Goal: Task Accomplishment & Management: Manage account settings

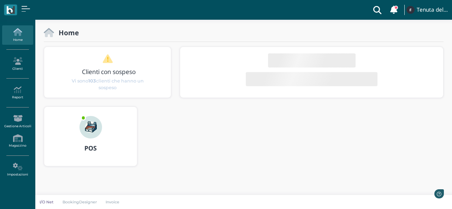
click at [93, 126] on img at bounding box center [90, 127] width 23 height 23
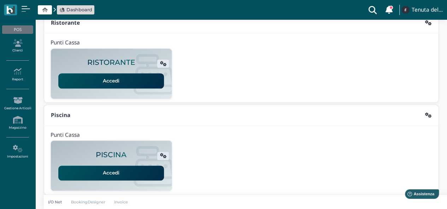
scroll to position [106, 0]
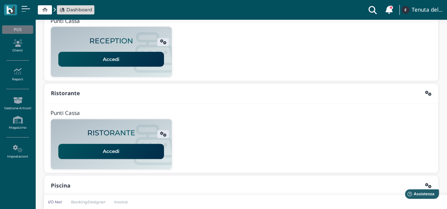
click at [113, 60] on link "Accedi" at bounding box center [111, 59] width 106 height 15
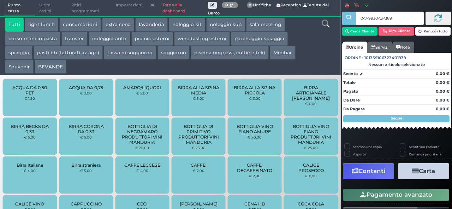
type input "04A9930A3A1695"
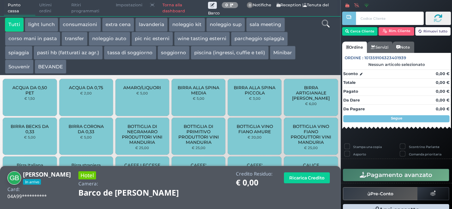
click at [324, 23] on icon at bounding box center [326, 24] width 8 height 8
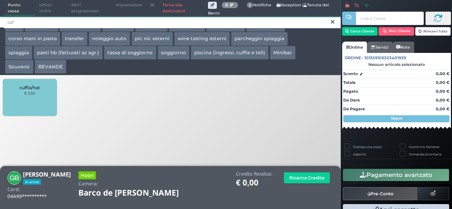
type input "cuf"
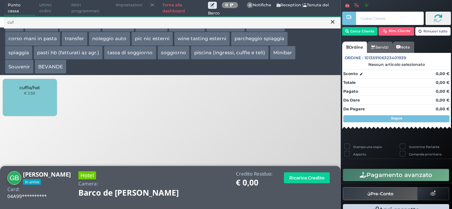
click at [50, 85] on div "cuffia/hat € 2,50" at bounding box center [30, 97] width 54 height 37
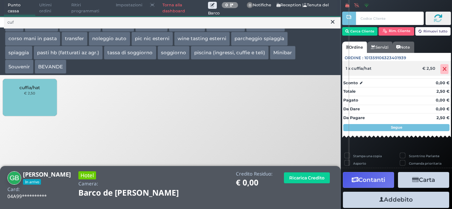
click at [392, 74] on div "1 x cuffia/hat € 2,50" at bounding box center [396, 68] width 109 height 15
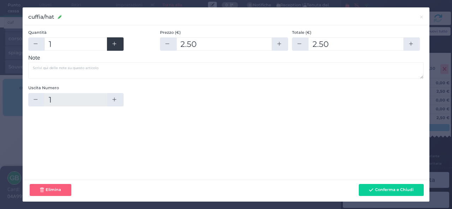
click at [114, 48] on button "button" at bounding box center [115, 43] width 16 height 13
type input "2"
type input "5"
click at [114, 47] on button "button" at bounding box center [115, 43] width 16 height 13
type input "3"
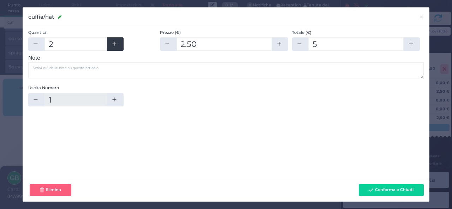
type input "7.5"
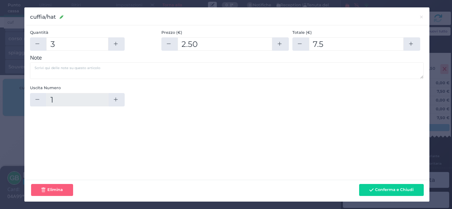
click at [386, 187] on button "Conferma e Chiudi" at bounding box center [391, 190] width 65 height 12
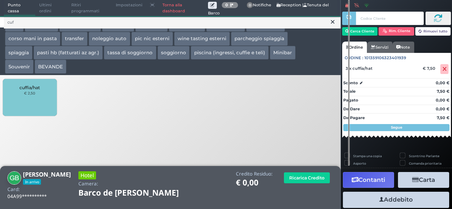
scroll to position [19, 0]
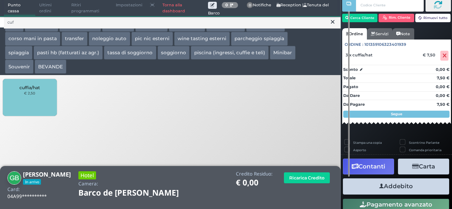
click at [408, 185] on button "Addebito" at bounding box center [396, 187] width 106 height 16
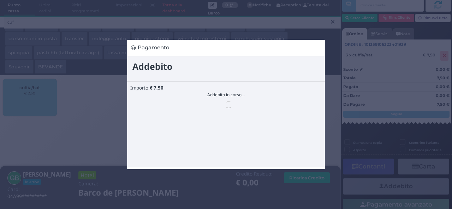
scroll to position [0, 0]
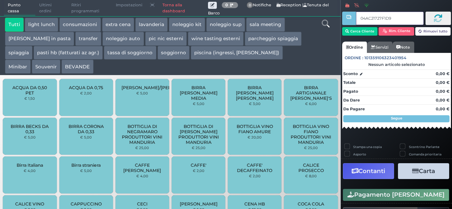
type input "04AC21727F1D94"
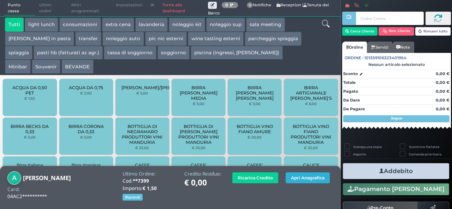
click at [293, 178] on button "Apri Anagrafica" at bounding box center [308, 178] width 44 height 11
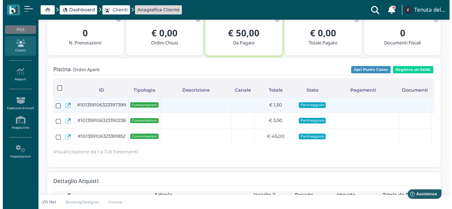
scroll to position [71, 0]
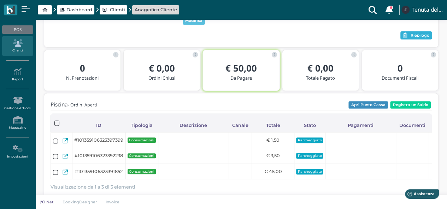
click at [410, 38] on span "Riepilogo" at bounding box center [419, 35] width 19 height 5
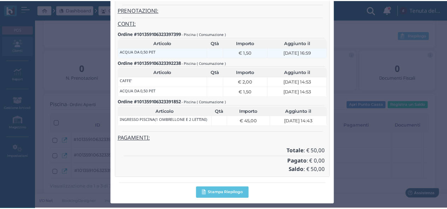
scroll to position [0, 0]
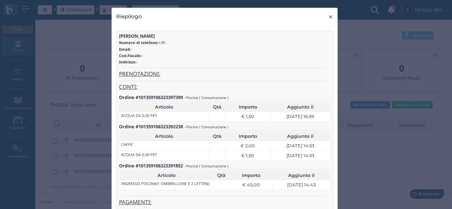
click at [328, 19] on span "×" at bounding box center [330, 16] width 5 height 9
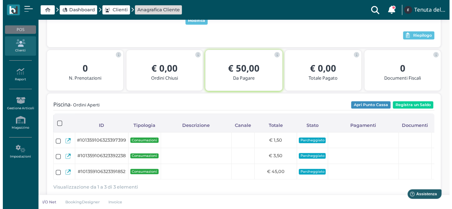
scroll to position [35, 0]
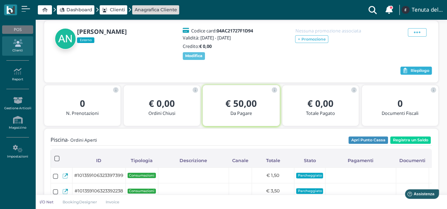
click at [406, 75] on button "Riepilogo" at bounding box center [415, 71] width 31 height 8
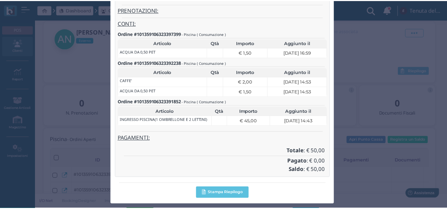
scroll to position [0, 0]
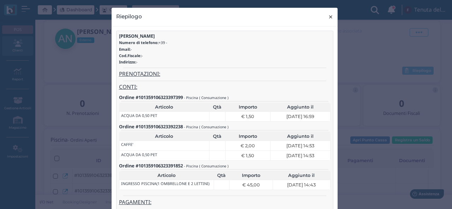
click at [330, 17] on span "×" at bounding box center [330, 16] width 5 height 9
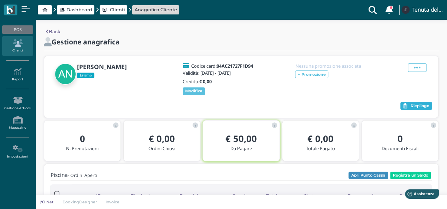
click at [416, 108] on button "Riepilogo" at bounding box center [415, 106] width 31 height 8
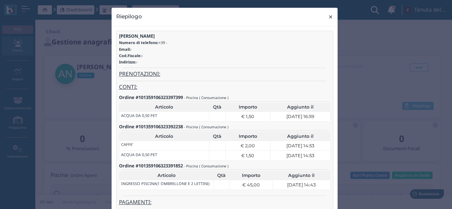
click at [332, 15] on button "× close" at bounding box center [330, 17] width 14 height 18
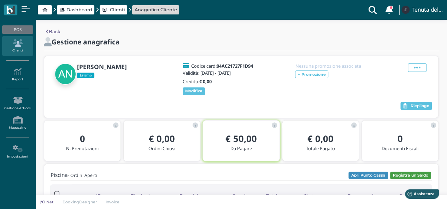
click at [398, 180] on button "Registra un Saldo" at bounding box center [410, 176] width 41 height 8
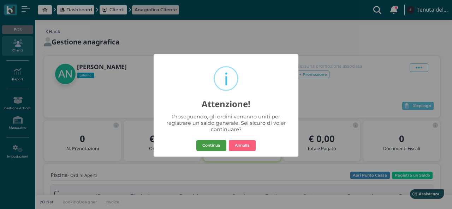
click at [224, 144] on button "Continua" at bounding box center [211, 145] width 30 height 11
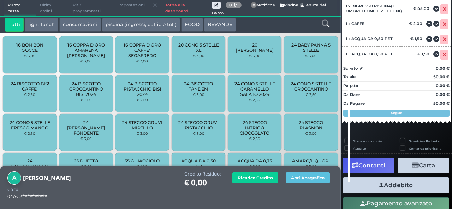
scroll to position [86, 0]
click at [412, 165] on icon "button" at bounding box center [415, 166] width 7 height 6
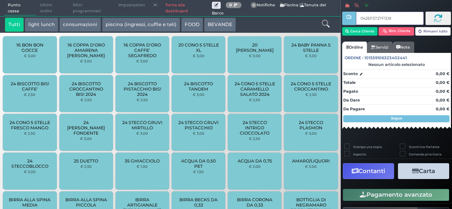
type input "042EF5727F1D90"
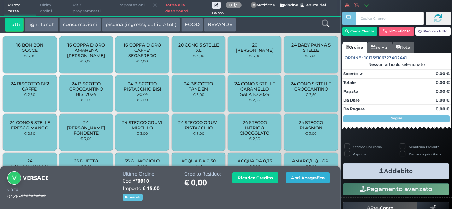
click at [306, 173] on button "Apri Anagrafica" at bounding box center [308, 178] width 44 height 11
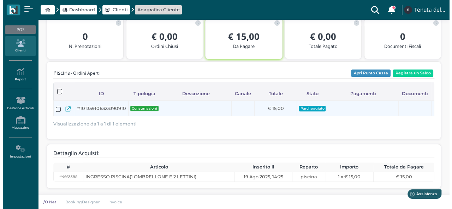
scroll to position [41, 0]
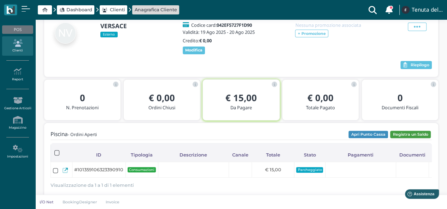
click at [410, 135] on button "Registra un Saldo" at bounding box center [410, 135] width 41 height 8
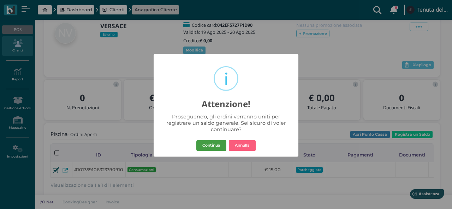
click at [211, 142] on button "Continua" at bounding box center [211, 145] width 30 height 11
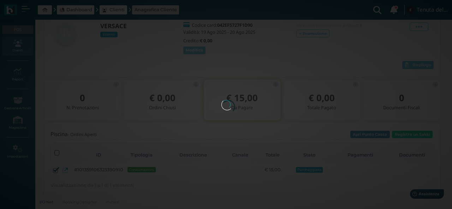
scroll to position [0, 0]
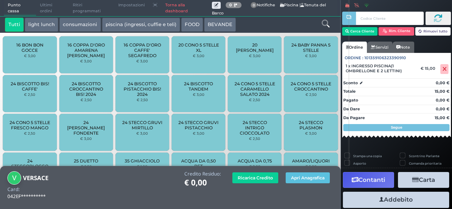
click at [410, 176] on button "Carta" at bounding box center [423, 180] width 51 height 16
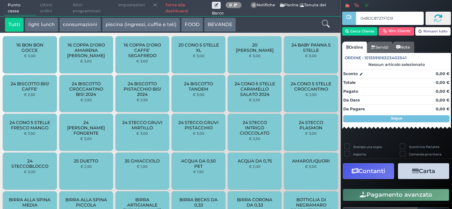
type input "048DC8727F1D90"
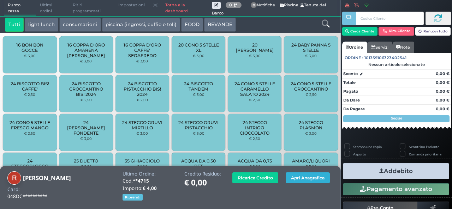
click at [302, 175] on button "Apri Anagrafica" at bounding box center [308, 178] width 44 height 11
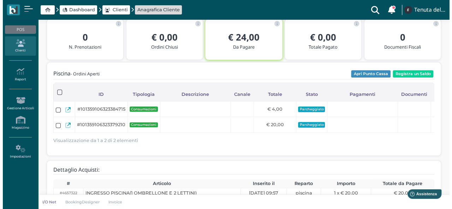
scroll to position [66, 0]
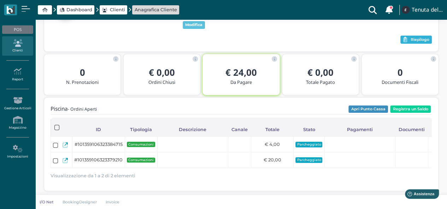
click at [413, 44] on button "Riepilogo" at bounding box center [415, 40] width 31 height 8
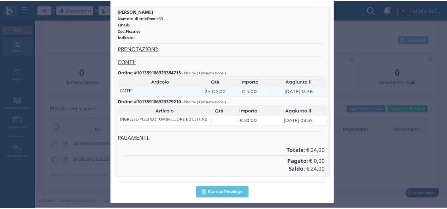
scroll to position [0, 0]
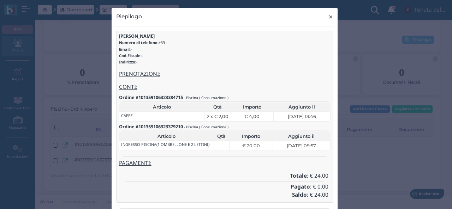
click at [328, 19] on span "×" at bounding box center [330, 16] width 5 height 9
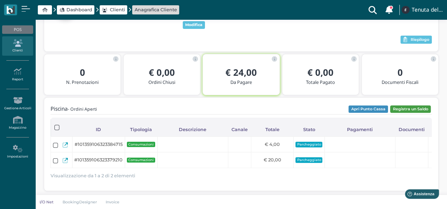
click at [407, 111] on button "Registra un Saldo" at bounding box center [410, 110] width 41 height 8
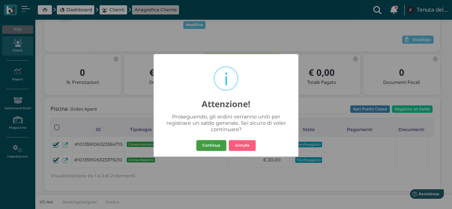
click at [217, 146] on button "Continua" at bounding box center [211, 145] width 30 height 11
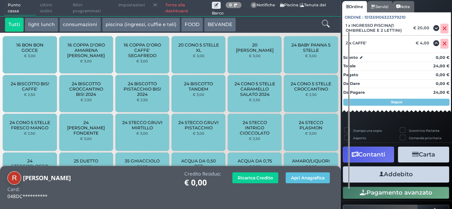
scroll to position [62, 0]
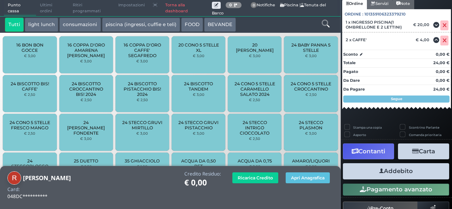
click at [378, 146] on button "Contanti" at bounding box center [368, 152] width 51 height 16
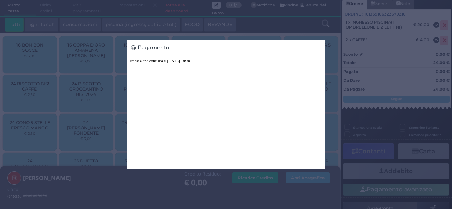
scroll to position [0, 0]
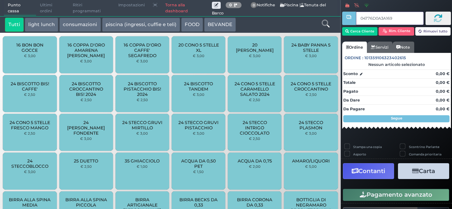
type input "04776D0A3A1695"
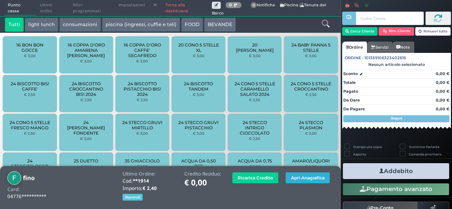
click at [300, 183] on button "Apri Anagrafica" at bounding box center [308, 178] width 44 height 11
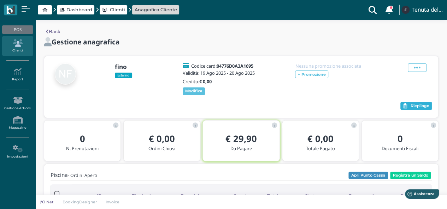
click at [420, 109] on span "Riepilogo" at bounding box center [419, 106] width 19 height 5
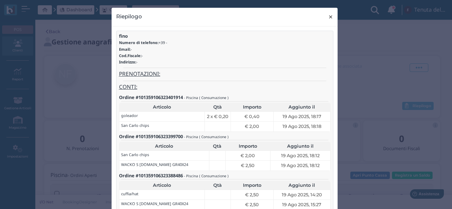
click at [330, 17] on span "×" at bounding box center [330, 16] width 5 height 9
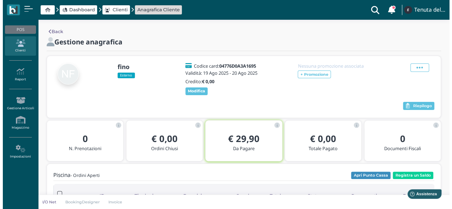
scroll to position [35, 0]
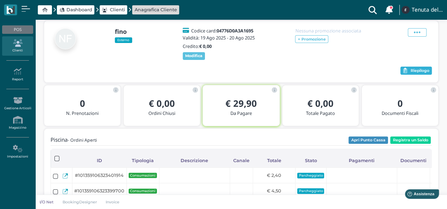
click at [410, 72] on button "Riepilogo" at bounding box center [415, 71] width 31 height 8
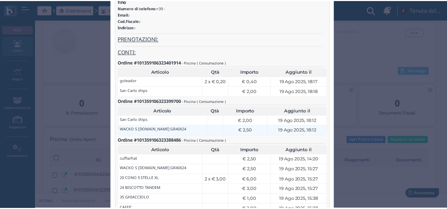
scroll to position [0, 0]
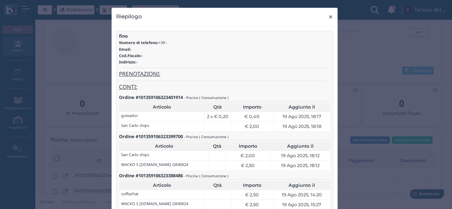
click at [328, 17] on span "×" at bounding box center [330, 16] width 5 height 9
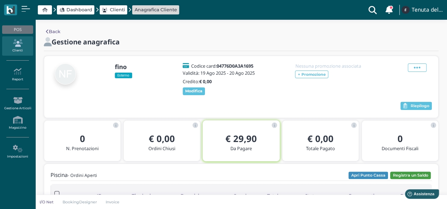
click at [414, 177] on button "Registra un Saldo" at bounding box center [410, 176] width 41 height 8
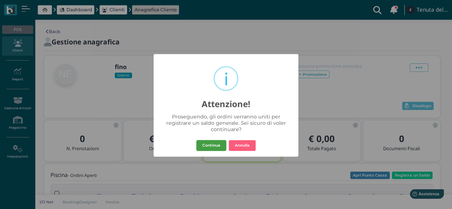
click at [213, 148] on button "Continua" at bounding box center [211, 145] width 30 height 11
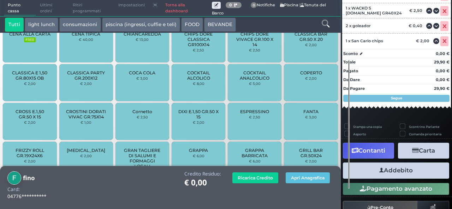
scroll to position [186, 0]
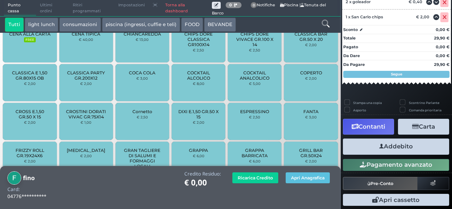
click at [373, 123] on button "Contanti" at bounding box center [368, 127] width 51 height 16
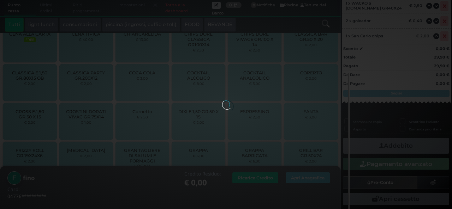
scroll to position [149, 0]
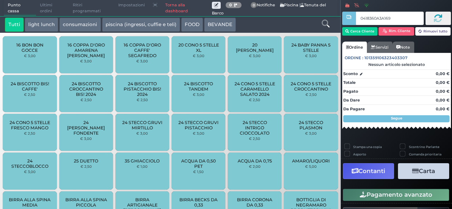
type input "0418360A3A1694"
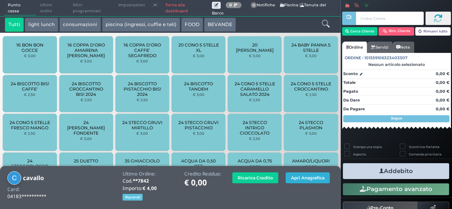
click at [314, 179] on button "Apri Anagrafica" at bounding box center [308, 178] width 44 height 11
click at [294, 178] on button "Apri Anagrafica" at bounding box center [308, 178] width 44 height 11
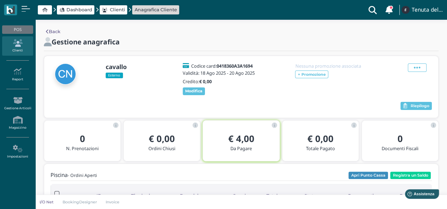
scroll to position [71, 0]
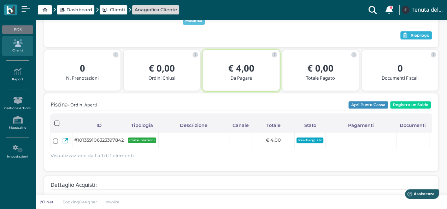
click at [422, 38] on span "Riepilogo" at bounding box center [419, 35] width 19 height 5
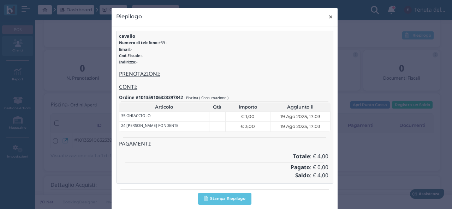
drag, startPoint x: 329, startPoint y: 17, endPoint x: 326, endPoint y: 15, distance: 3.8
click at [329, 17] on span "×" at bounding box center [330, 16] width 5 height 9
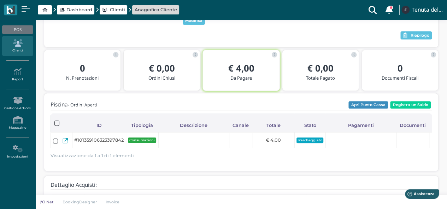
scroll to position [0, 0]
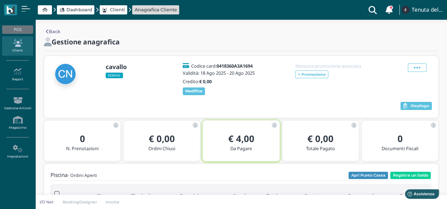
click at [23, 50] on link "Clienti" at bounding box center [17, 45] width 31 height 19
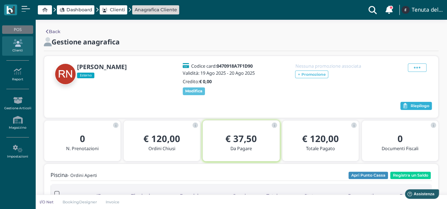
click at [404, 109] on icon "button" at bounding box center [404, 105] width 4 height 5
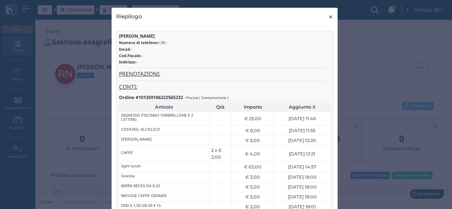
click at [324, 18] on button "× close" at bounding box center [330, 17] width 14 height 18
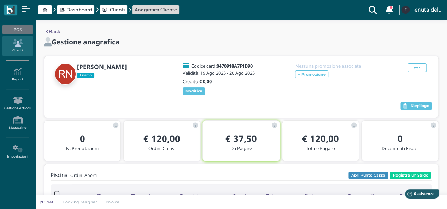
click at [256, 138] on b "€ 37,50" at bounding box center [240, 139] width 31 height 12
click at [403, 109] on icon "button" at bounding box center [404, 105] width 4 height 5
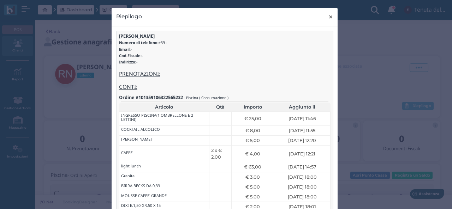
click at [329, 18] on span "×" at bounding box center [330, 16] width 5 height 9
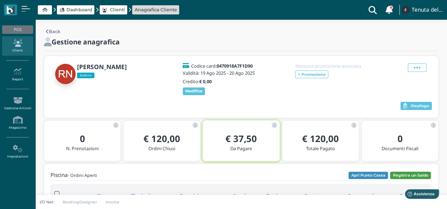
click at [405, 180] on button "Registra un Saldo" at bounding box center [410, 176] width 41 height 8
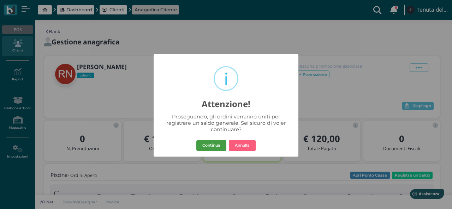
click at [223, 142] on button "Continua" at bounding box center [211, 145] width 30 height 11
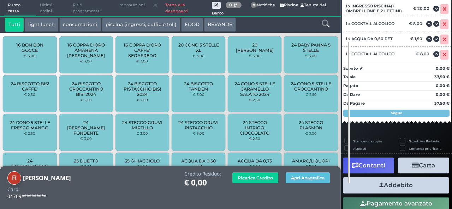
scroll to position [95, 0]
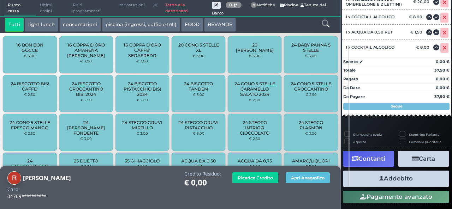
click at [427, 163] on button "Carta" at bounding box center [423, 159] width 51 height 16
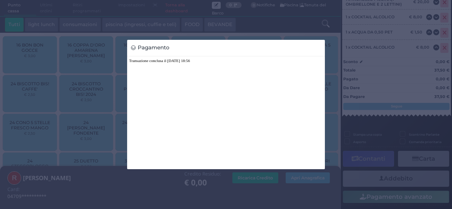
scroll to position [0, 0]
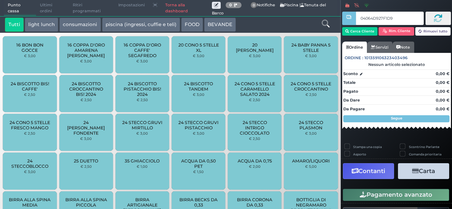
type input "04064D927F1D95"
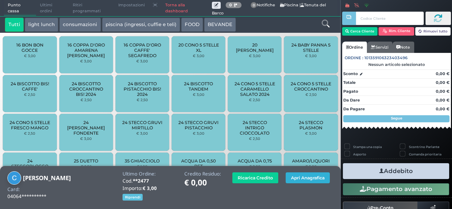
click at [302, 181] on button "Apri Anagrafica" at bounding box center [308, 178] width 44 height 11
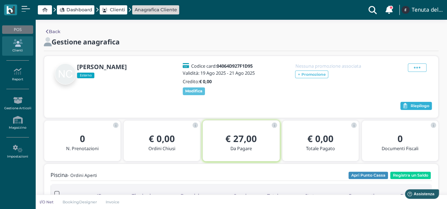
click at [423, 109] on span "Riepilogo" at bounding box center [419, 106] width 19 height 5
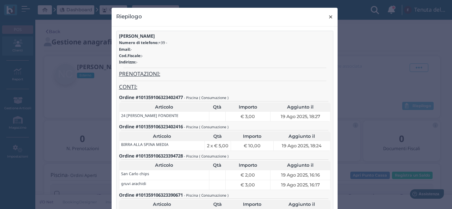
click at [328, 17] on span "×" at bounding box center [330, 16] width 5 height 9
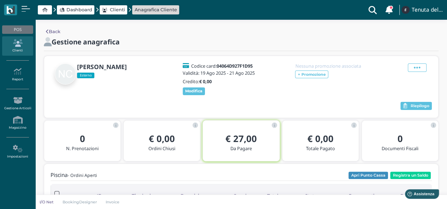
scroll to position [35, 0]
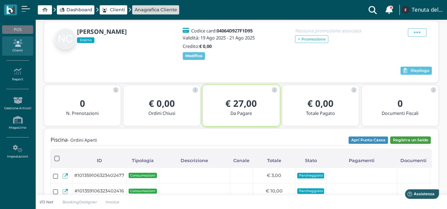
click at [417, 144] on button "Registra un Saldo" at bounding box center [410, 141] width 41 height 8
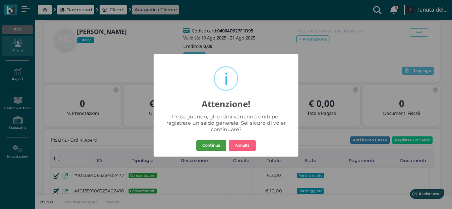
click at [216, 145] on button "Continua" at bounding box center [211, 145] width 30 height 11
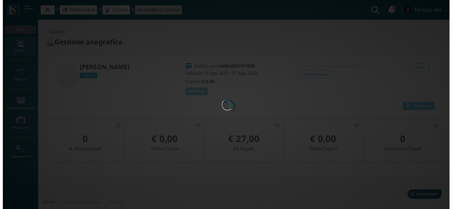
scroll to position [0, 0]
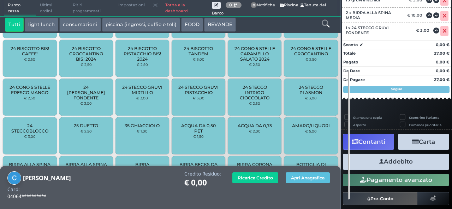
scroll to position [163, 0]
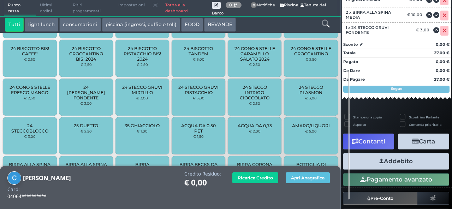
click at [420, 142] on button "Carta" at bounding box center [423, 142] width 51 height 16
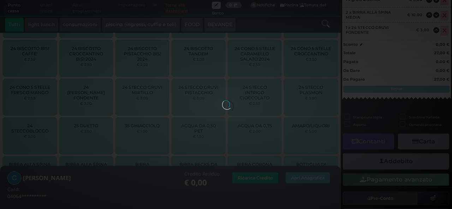
scroll to position [156, 0]
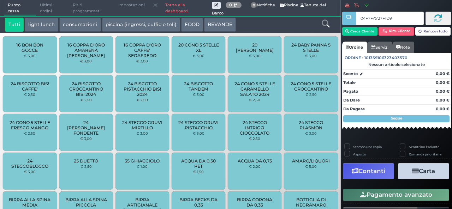
type input "04F7FA727F1D90"
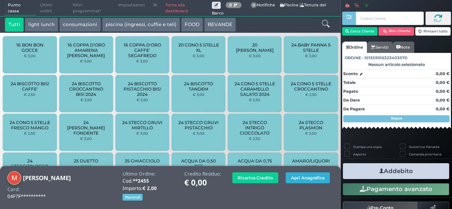
click at [295, 178] on button "Apri Anagrafica" at bounding box center [308, 178] width 44 height 11
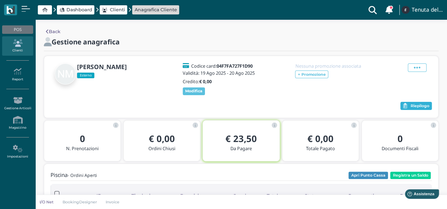
click at [424, 111] on button "Riepilogo" at bounding box center [415, 106] width 31 height 8
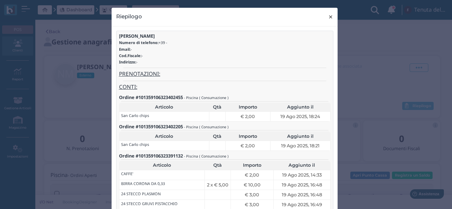
click at [329, 20] on span "×" at bounding box center [330, 16] width 5 height 9
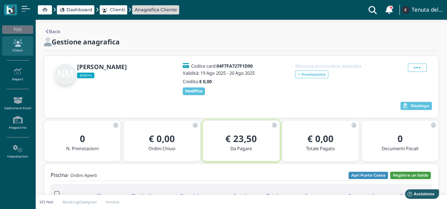
scroll to position [35, 0]
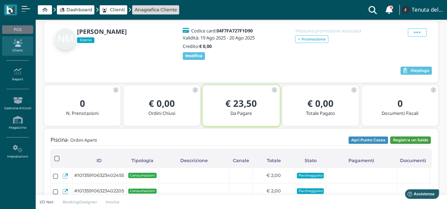
click at [405, 144] on button "Registra un Saldo" at bounding box center [410, 141] width 41 height 8
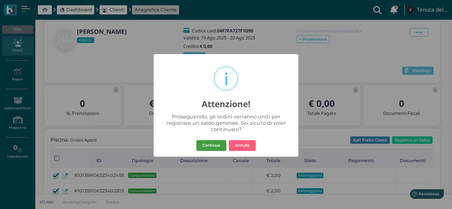
click at [218, 142] on button "Continua" at bounding box center [211, 145] width 30 height 11
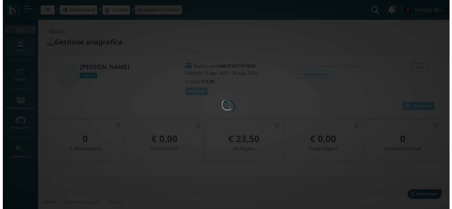
scroll to position [0, 0]
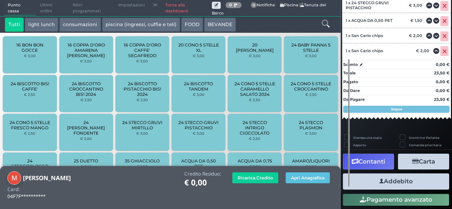
scroll to position [137, 0]
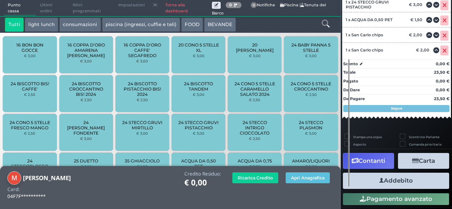
click at [367, 163] on button "Contanti" at bounding box center [368, 161] width 51 height 16
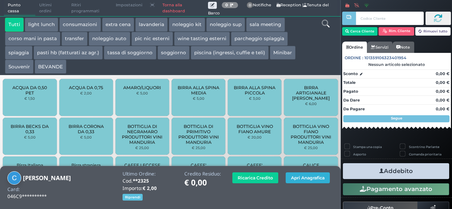
click at [297, 174] on button "Apri Anagrafica" at bounding box center [308, 178] width 44 height 11
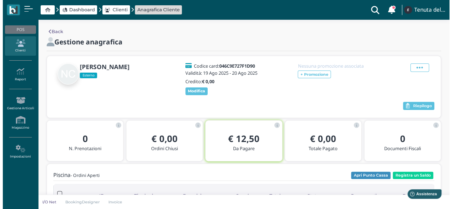
scroll to position [71, 0]
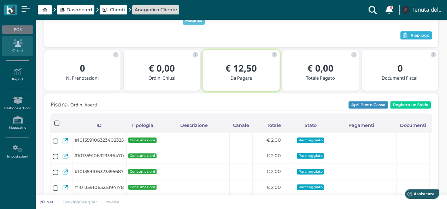
click at [405, 38] on icon "button" at bounding box center [404, 35] width 4 height 5
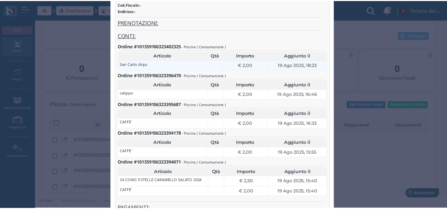
scroll to position [0, 0]
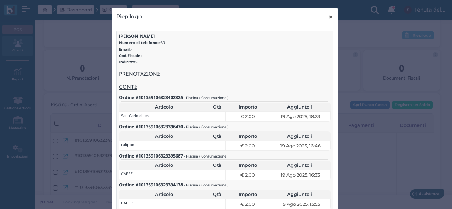
click at [325, 17] on button "× close" at bounding box center [330, 17] width 14 height 18
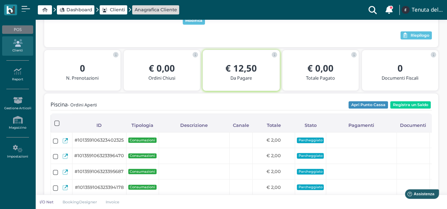
scroll to position [35, 0]
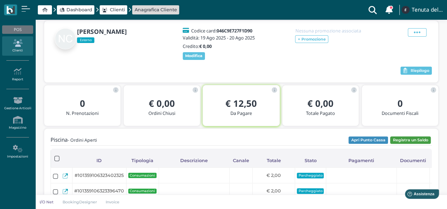
click at [407, 144] on button "Registra un Saldo" at bounding box center [410, 141] width 41 height 8
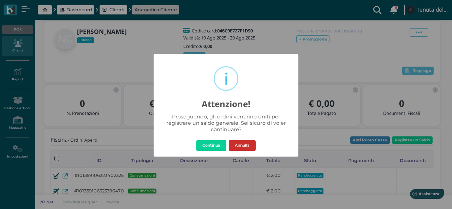
click at [245, 143] on button "Annulla" at bounding box center [242, 145] width 27 height 11
